Goal: Check status: Check status

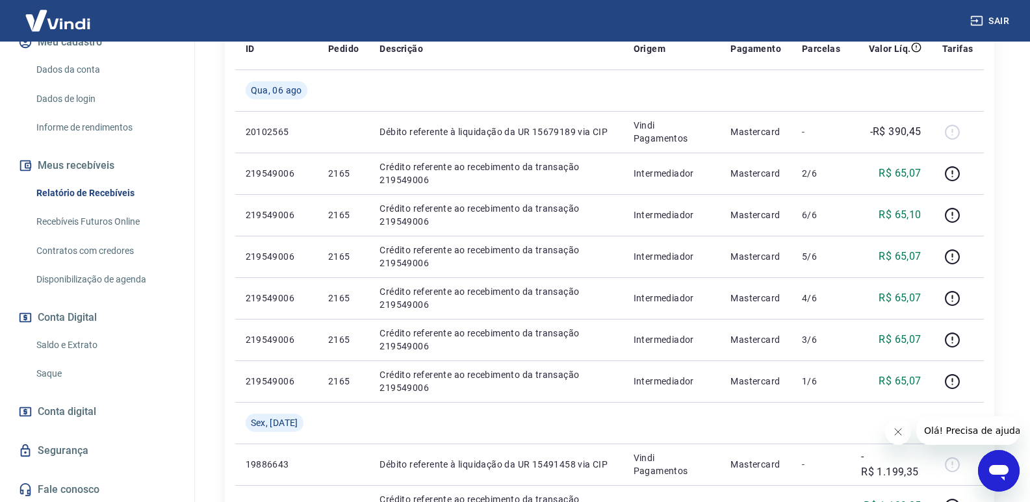
scroll to position [176, 0]
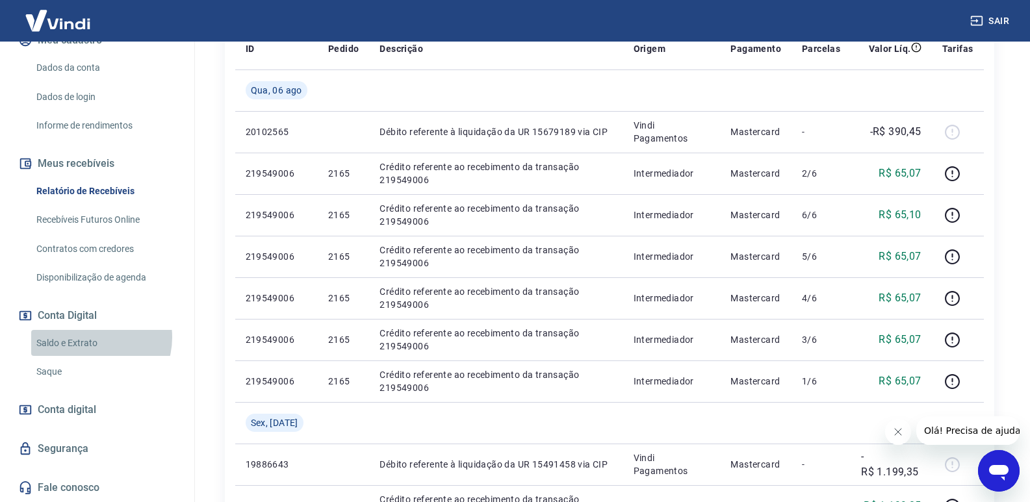
click at [90, 337] on link "Saldo e Extrato" at bounding box center [104, 343] width 147 height 27
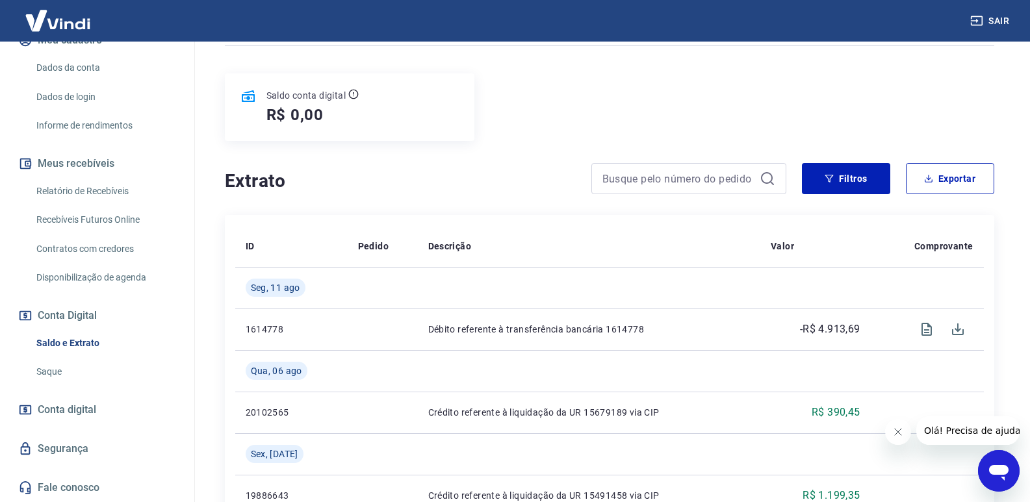
scroll to position [130, 0]
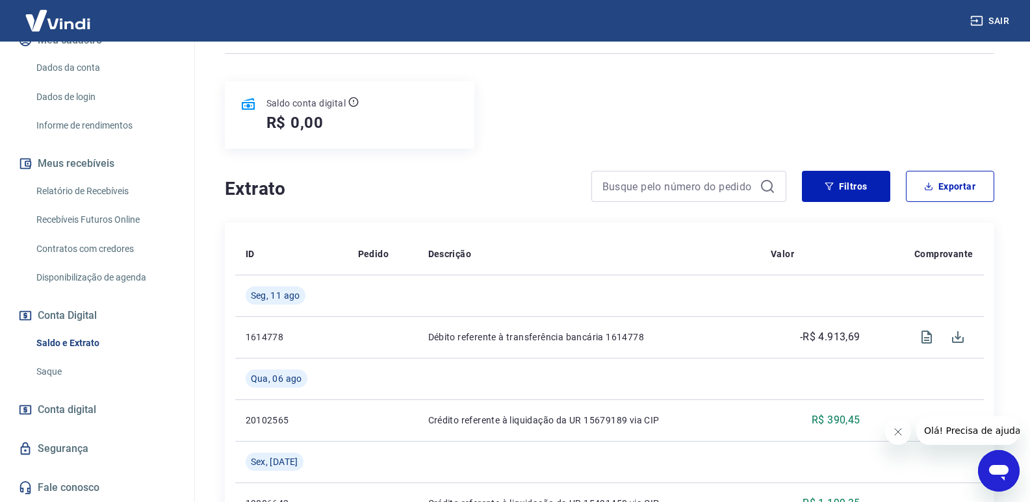
click at [629, 98] on div "Saldo conta digital R$ 0,00" at bounding box center [609, 115] width 769 height 68
click at [97, 216] on link "Recebíveis Futuros Online" at bounding box center [104, 220] width 147 height 27
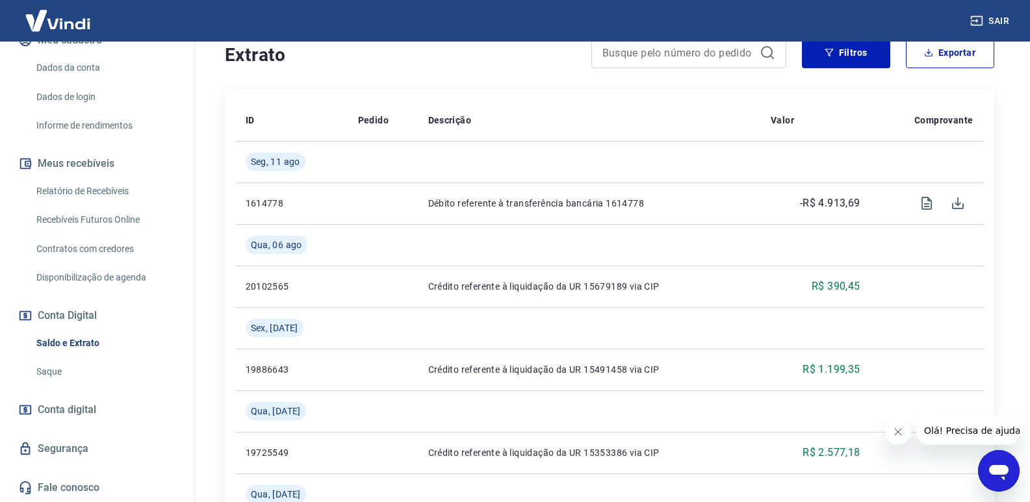
scroll to position [260, 0]
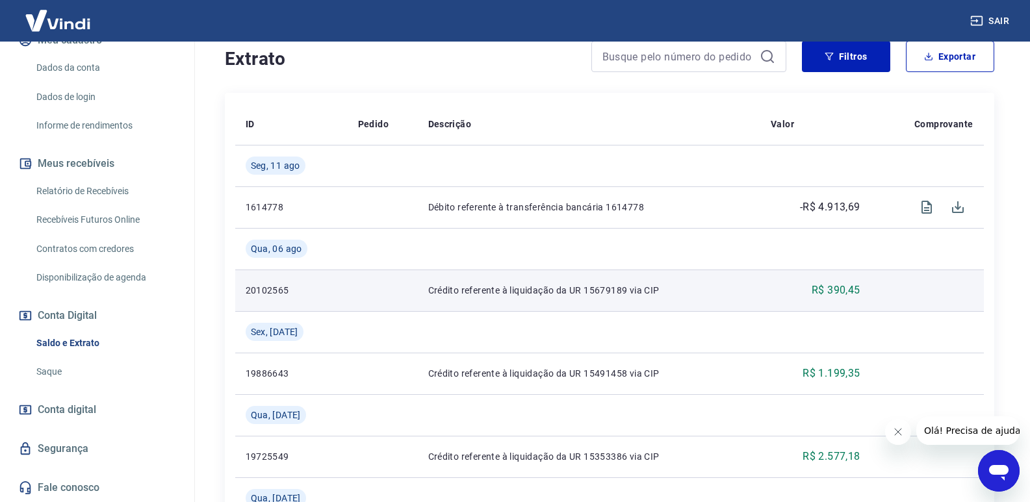
click at [811, 283] on p "R$ 390,45" at bounding box center [835, 291] width 49 height 16
drag, startPoint x: 842, startPoint y: 290, endPoint x: 380, endPoint y: 302, distance: 462.6
click at [838, 290] on p "R$ 390,45" at bounding box center [835, 291] width 49 height 16
click at [264, 287] on p "20102565" at bounding box center [292, 290] width 92 height 13
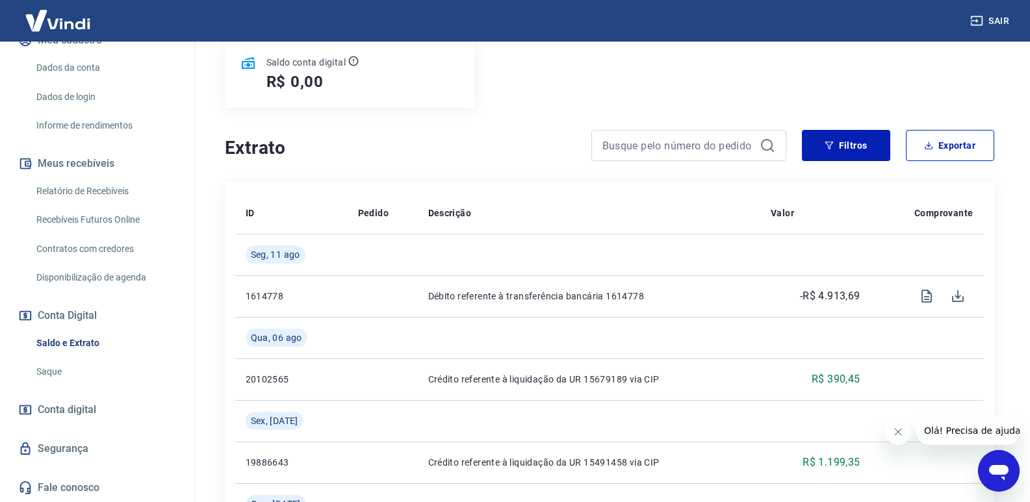
scroll to position [130, 0]
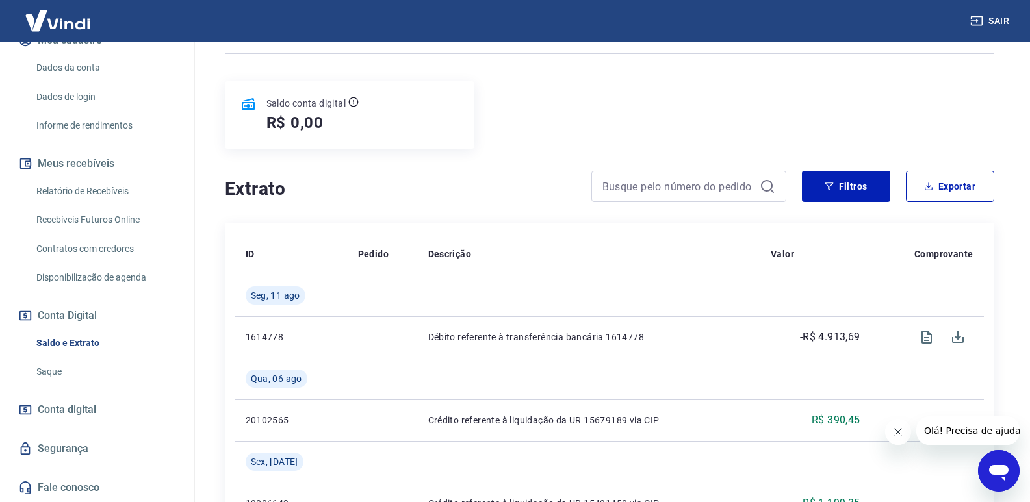
click at [596, 129] on div "Saldo conta digital R$ 0,00" at bounding box center [609, 115] width 769 height 68
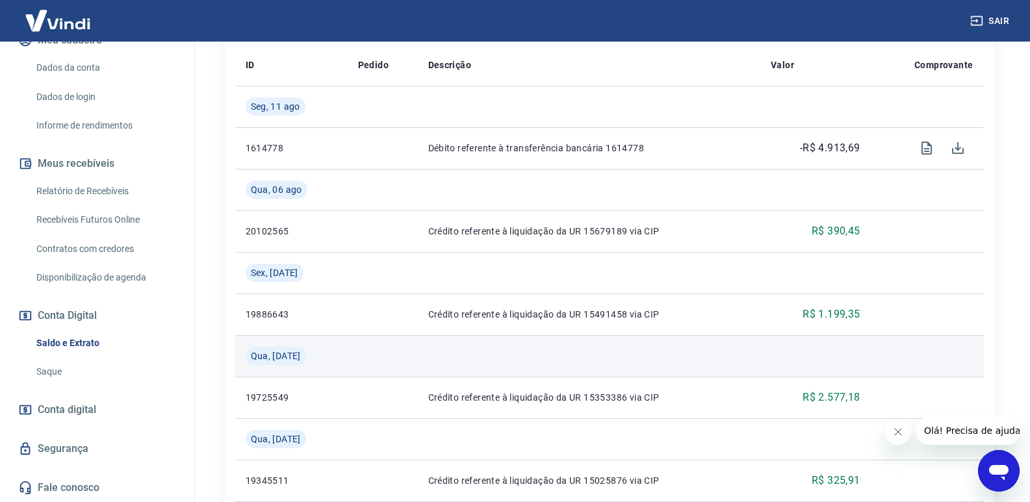
scroll to position [195, 0]
